Goal: Transaction & Acquisition: Purchase product/service

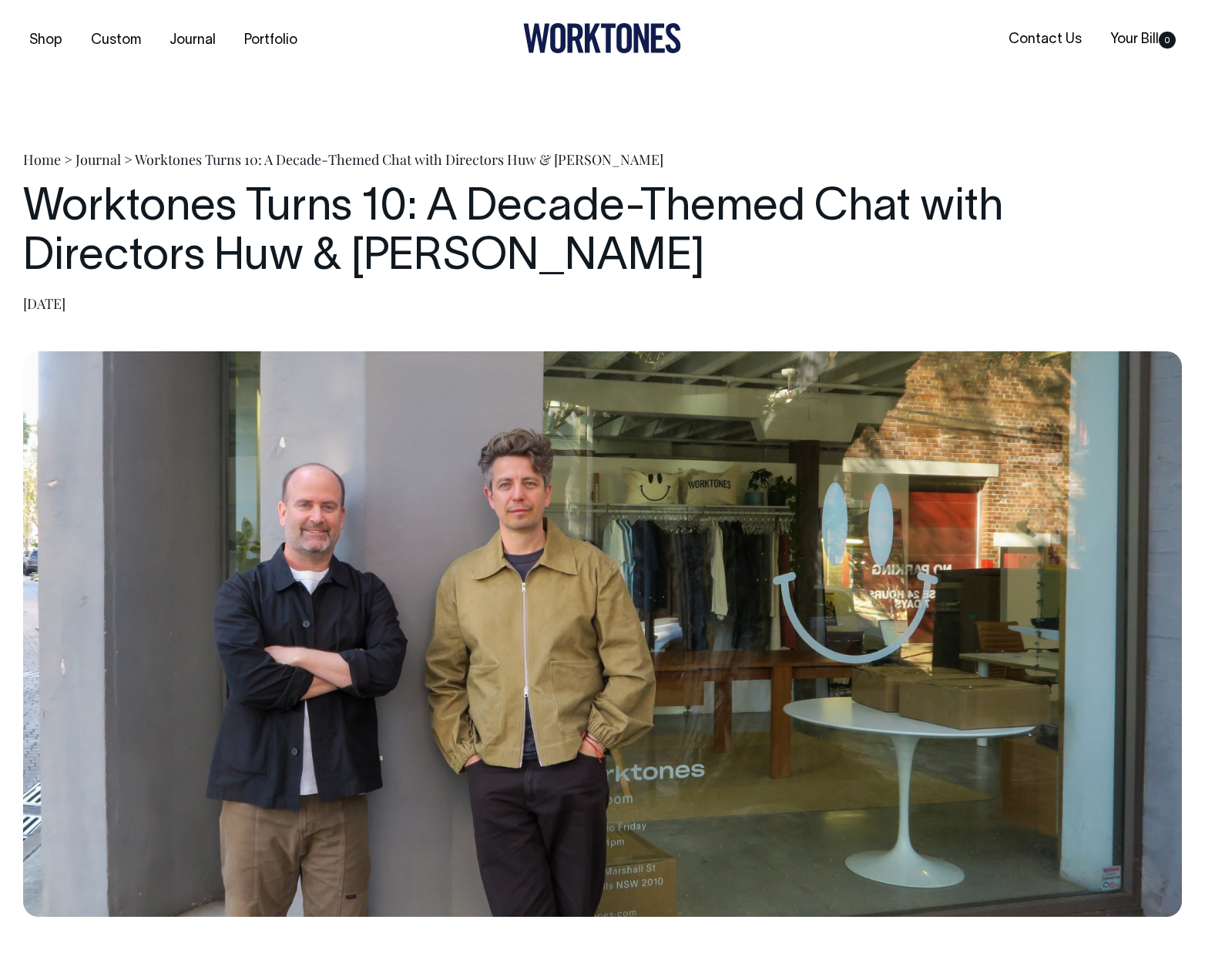
drag, startPoint x: 756, startPoint y: 231, endPoint x: 772, endPoint y: 194, distance: 40.3
click at [752, 230] on h1 "Worktones Turns 10: A Decade-Themed Chat with Directors Huw & [PERSON_NAME]" at bounding box center [602, 233] width 1159 height 99
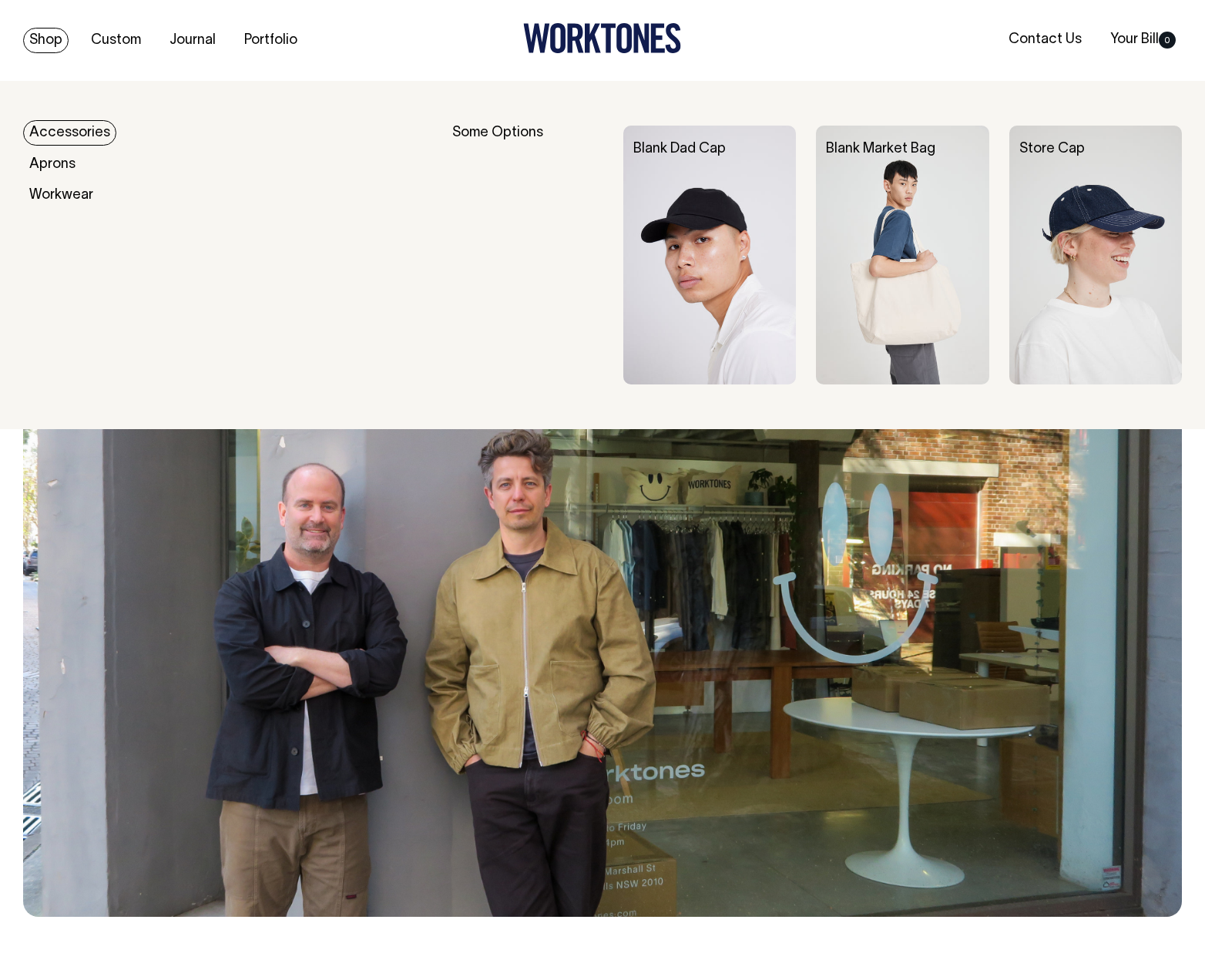
click at [43, 51] on link "Shop" at bounding box center [46, 40] width 46 height 26
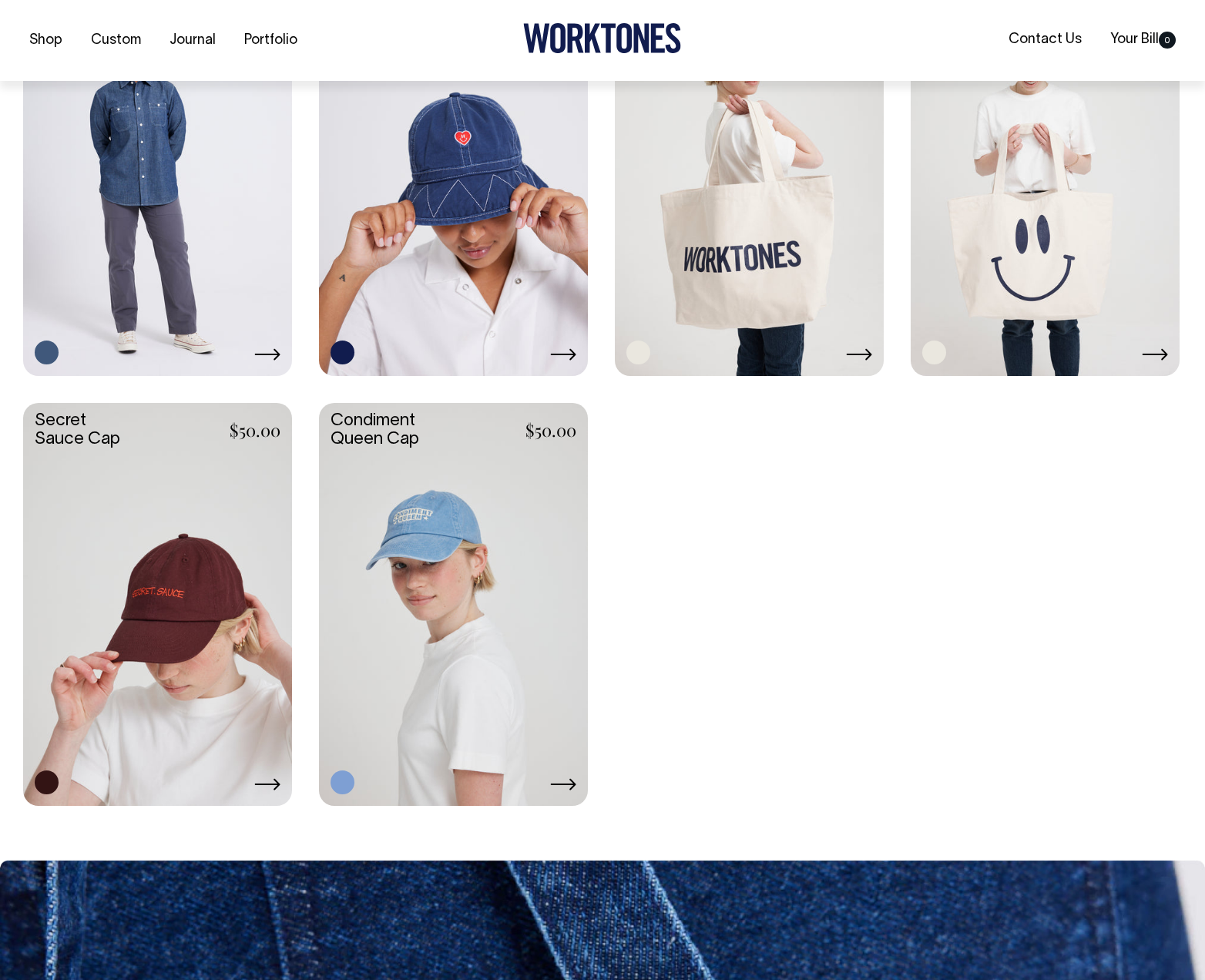
scroll to position [2636, 0]
